Goal: Information Seeking & Learning: Check status

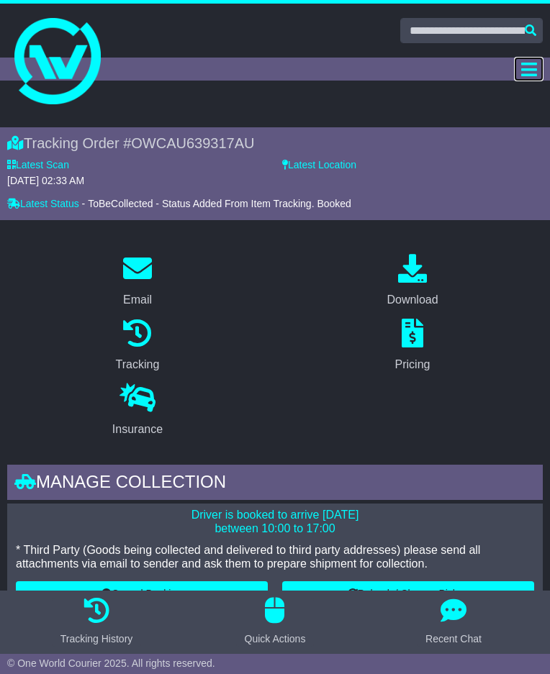
click at [521, 62] on icon "Toggle navigation" at bounding box center [529, 69] width 16 height 18
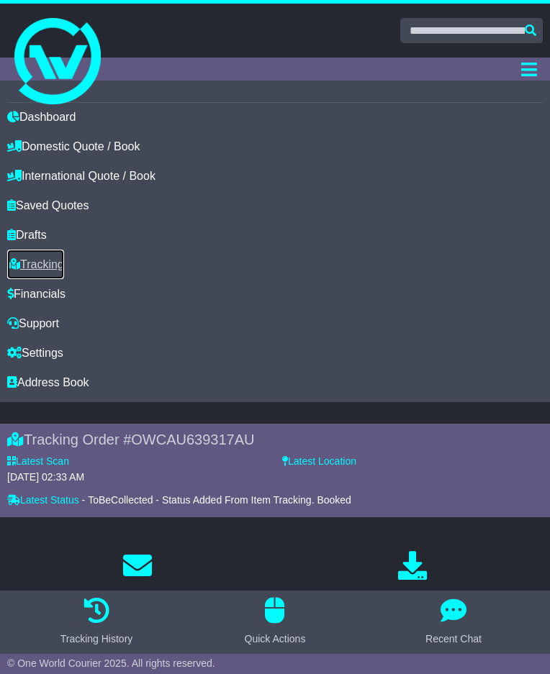
click at [36, 261] on link "Tracking" at bounding box center [35, 264] width 57 height 29
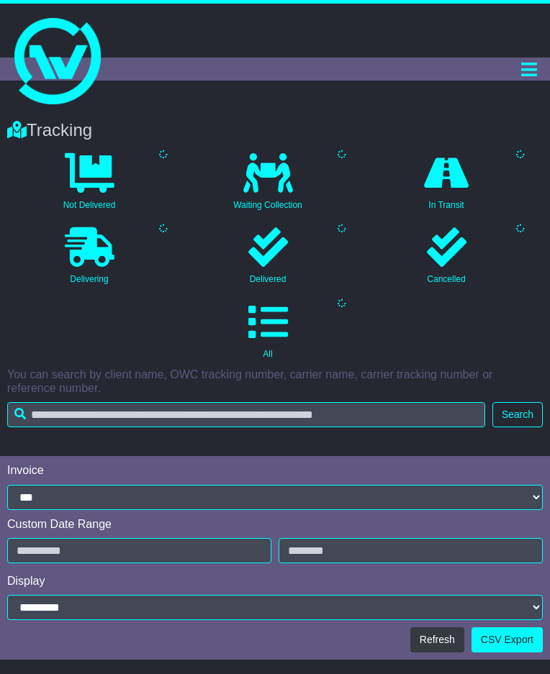
click at [265, 38] on div at bounding box center [275, 30] width 550 height 25
type input "**********"
select select "*"
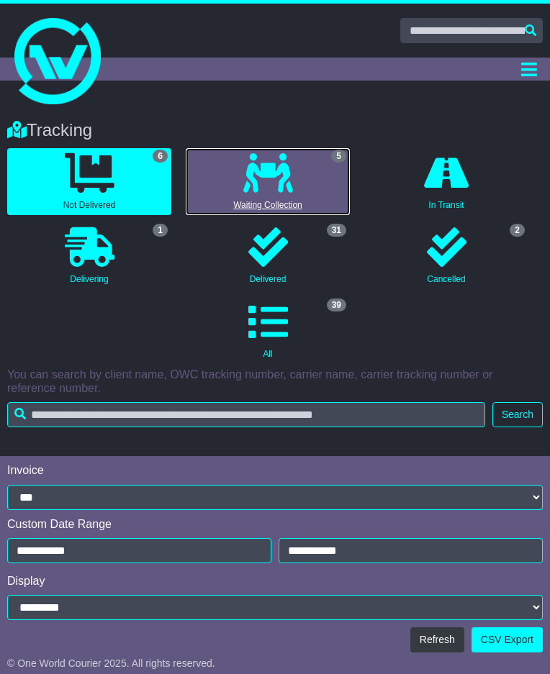
click at [260, 204] on link "5 Waiting Collection" at bounding box center [268, 181] width 164 height 67
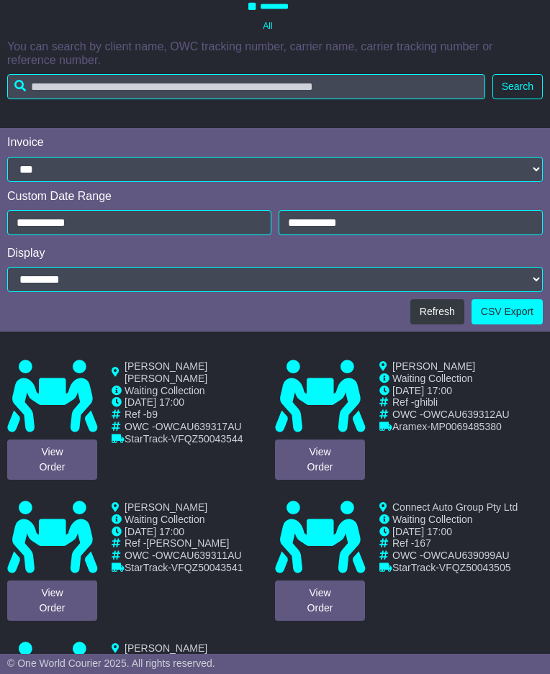
scroll to position [432, 0]
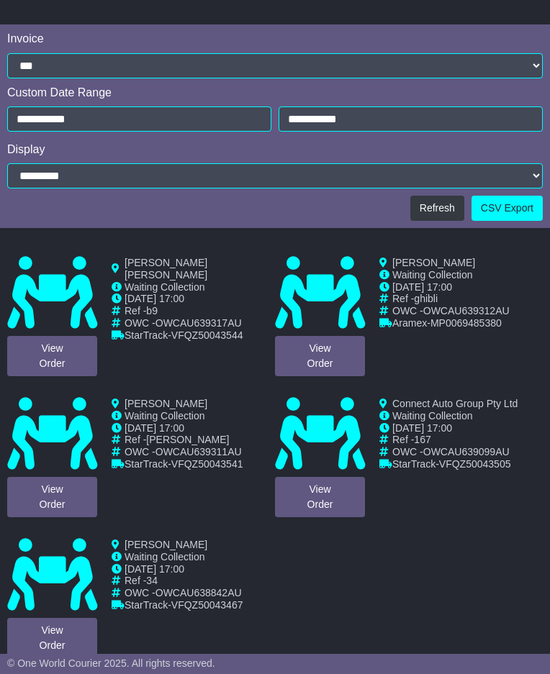
click at [322, 332] on div "View Order" at bounding box center [320, 316] width 104 height 119
click at [326, 291] on icon at bounding box center [320, 293] width 90 height 72
click at [319, 346] on link "View Order" at bounding box center [320, 356] width 90 height 40
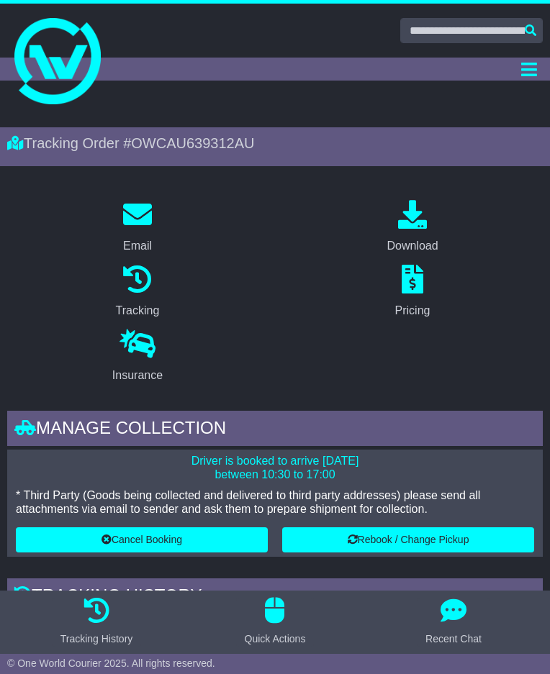
click at [398, 224] on icon at bounding box center [412, 214] width 29 height 29
click at [531, 65] on icon "Toggle navigation" at bounding box center [529, 69] width 16 height 18
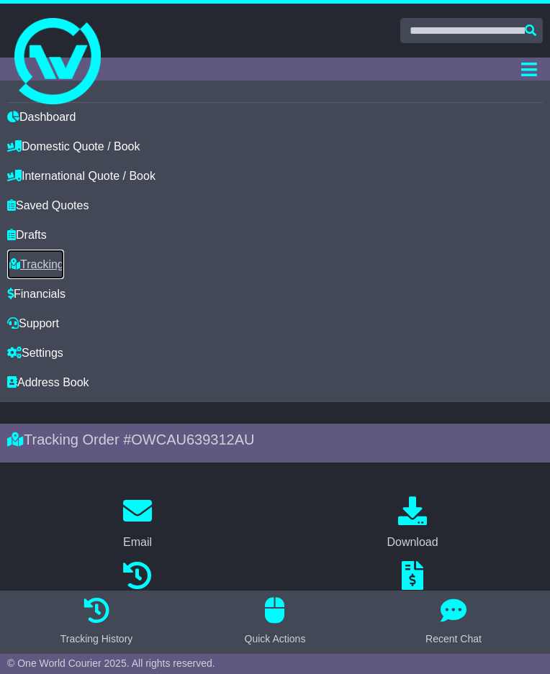
click at [55, 260] on link "Tracking" at bounding box center [35, 264] width 57 height 29
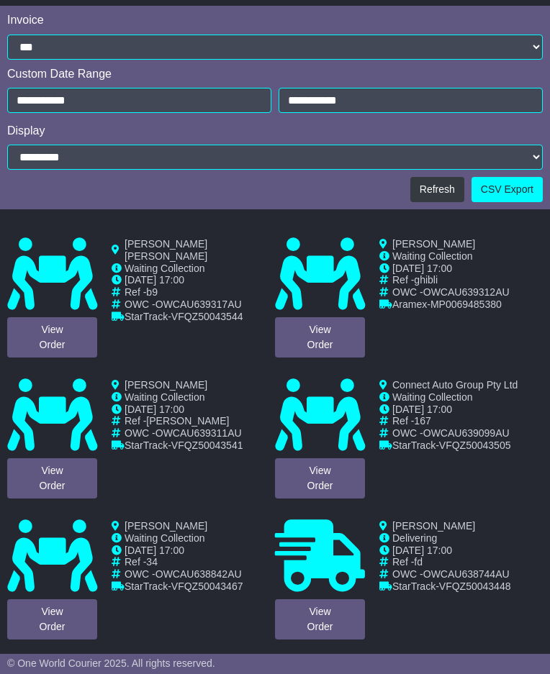
scroll to position [503, 0]
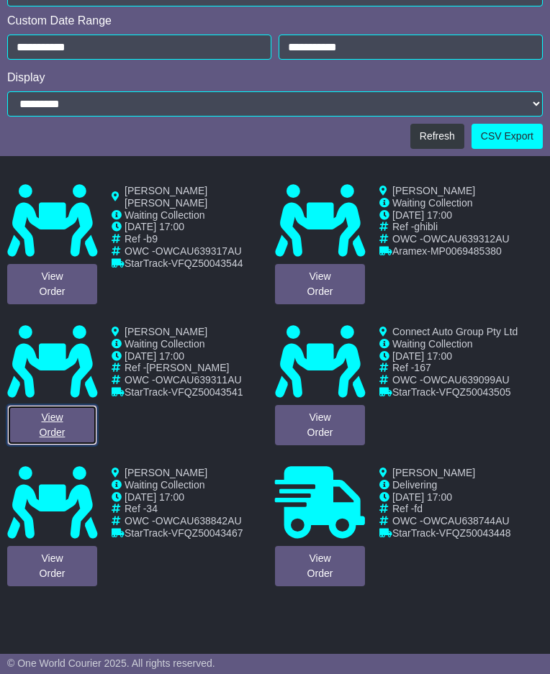
click at [51, 416] on link "View Order" at bounding box center [52, 425] width 90 height 40
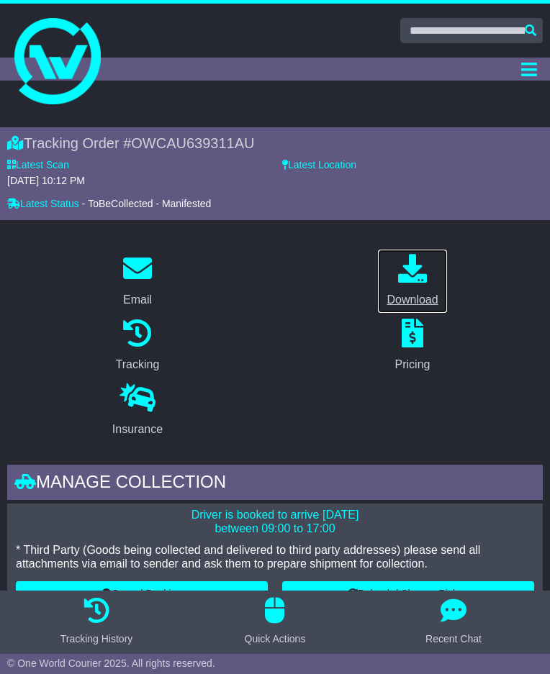
click at [406, 268] on icon at bounding box center [412, 268] width 29 height 29
click at [521, 65] on icon "Toggle navigation" at bounding box center [529, 69] width 16 height 18
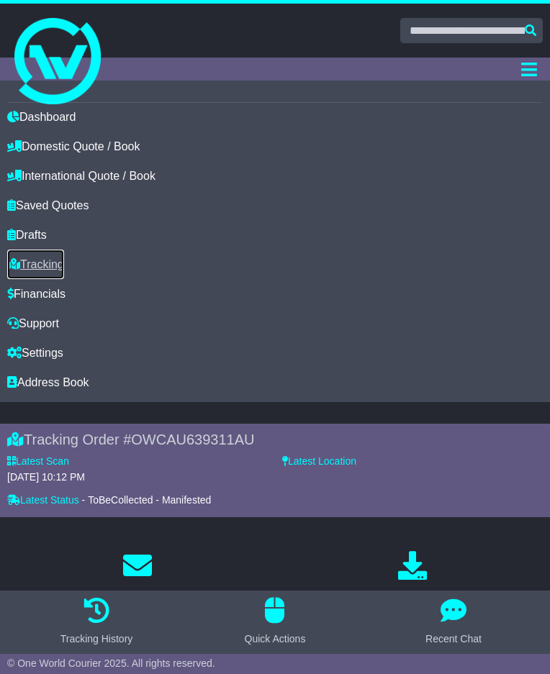
click at [55, 260] on link "Tracking" at bounding box center [35, 264] width 57 height 29
